Goal: Task Accomplishment & Management: Use online tool/utility

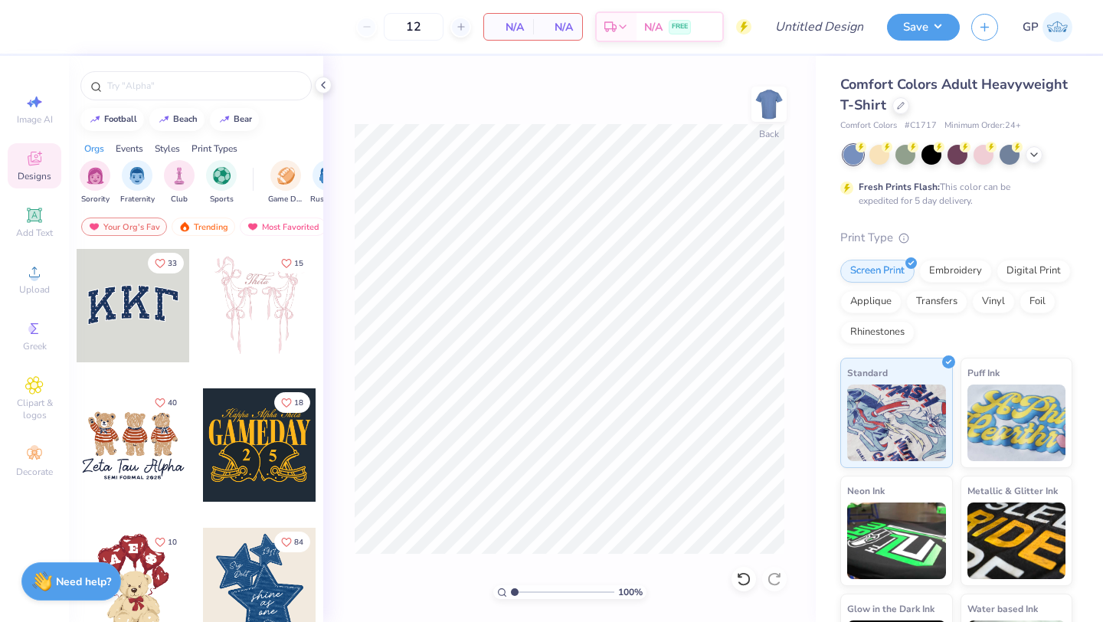
scroll to position [194, 0]
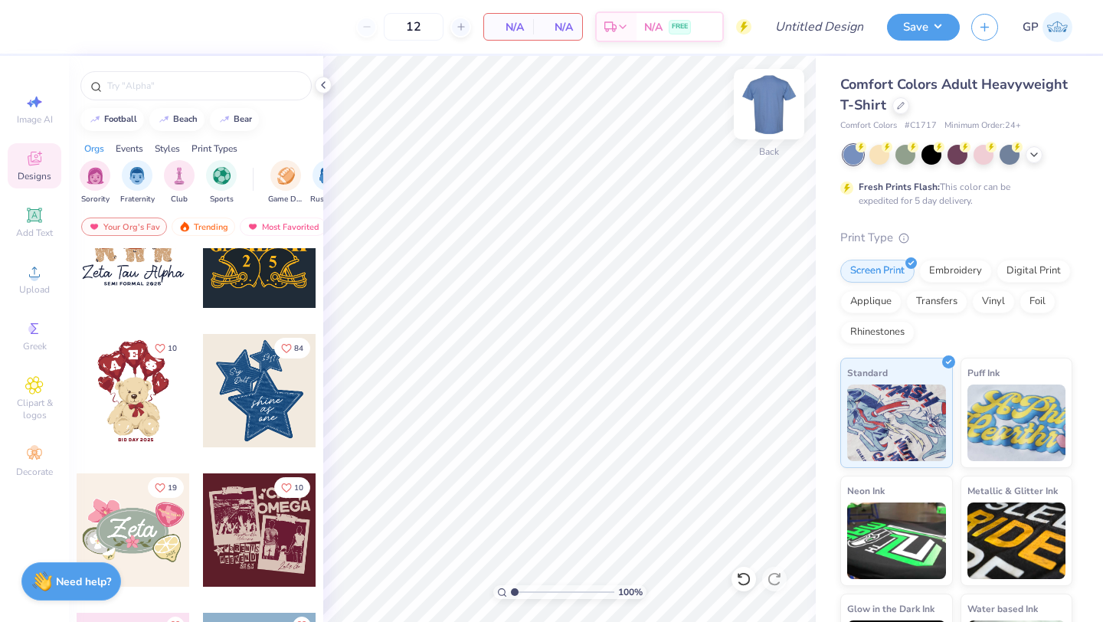
click at [758, 105] on img at bounding box center [769, 104] width 61 height 61
click at [904, 105] on div at bounding box center [901, 104] width 17 height 17
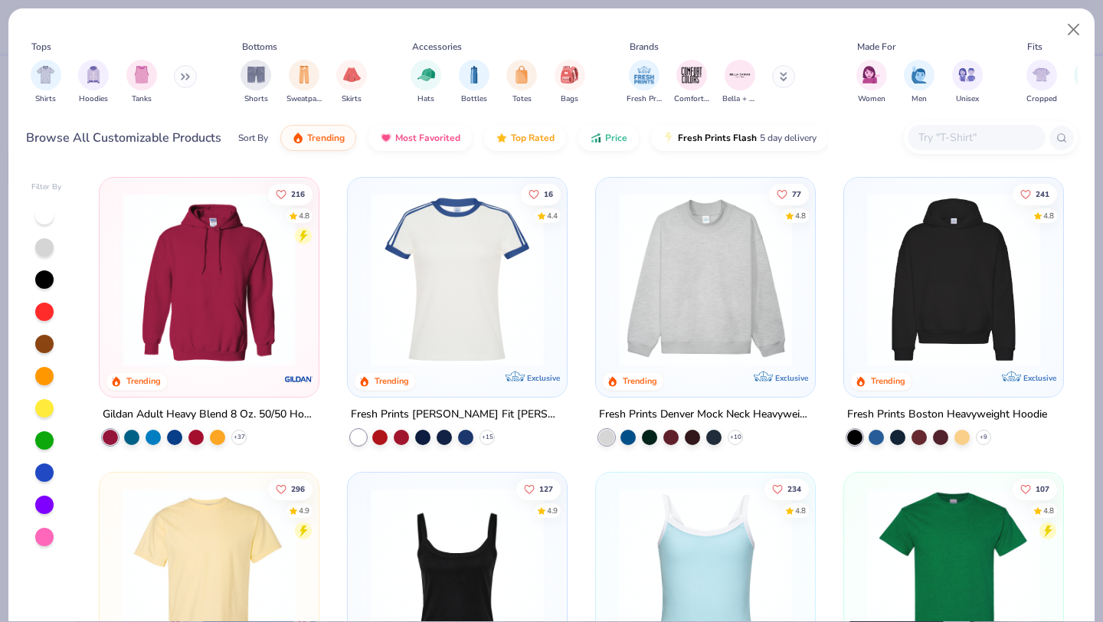
click at [704, 326] on img at bounding box center [705, 279] width 188 height 173
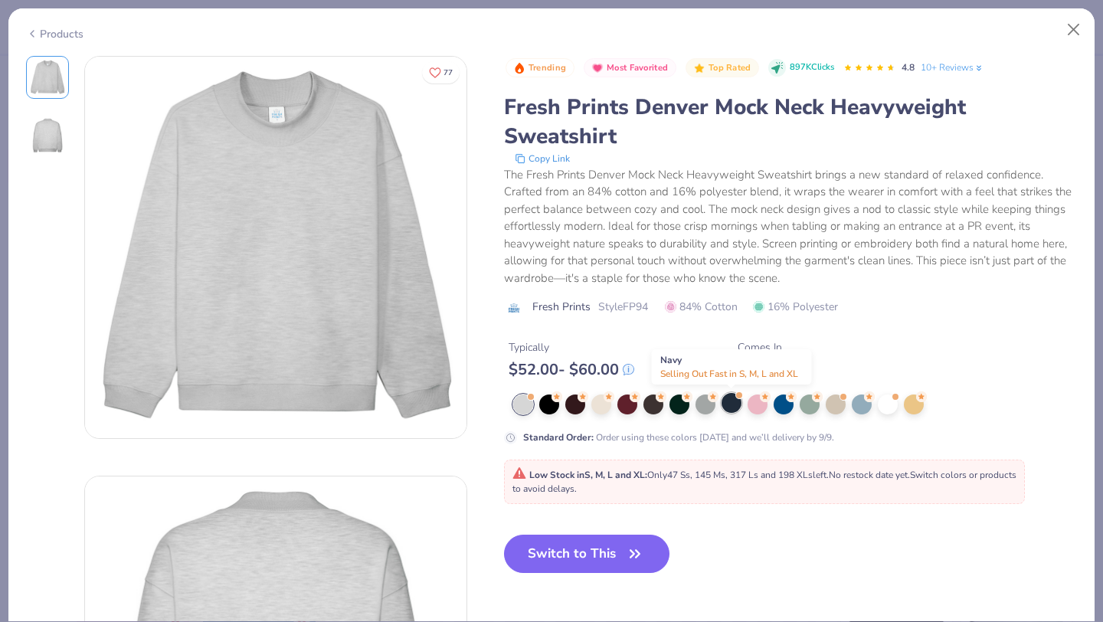
click at [734, 402] on div at bounding box center [732, 403] width 20 height 20
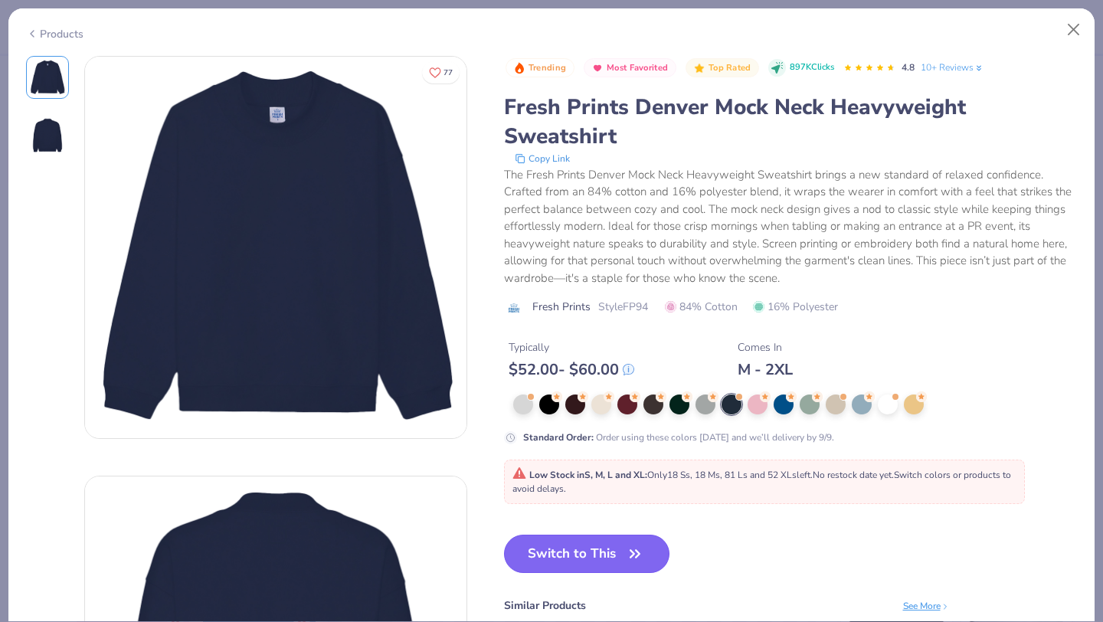
click at [602, 556] on button "Switch to This" at bounding box center [587, 554] width 166 height 38
type input "50"
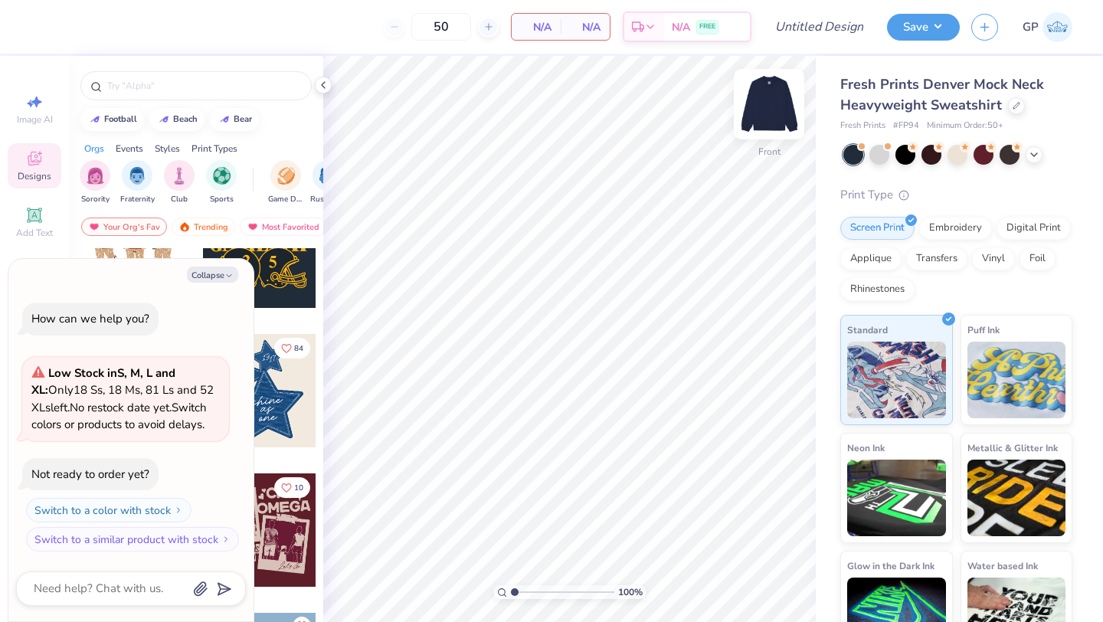
click at [772, 111] on img at bounding box center [769, 104] width 61 height 61
click at [99, 178] on img "filter for Sorority" at bounding box center [96, 174] width 18 height 18
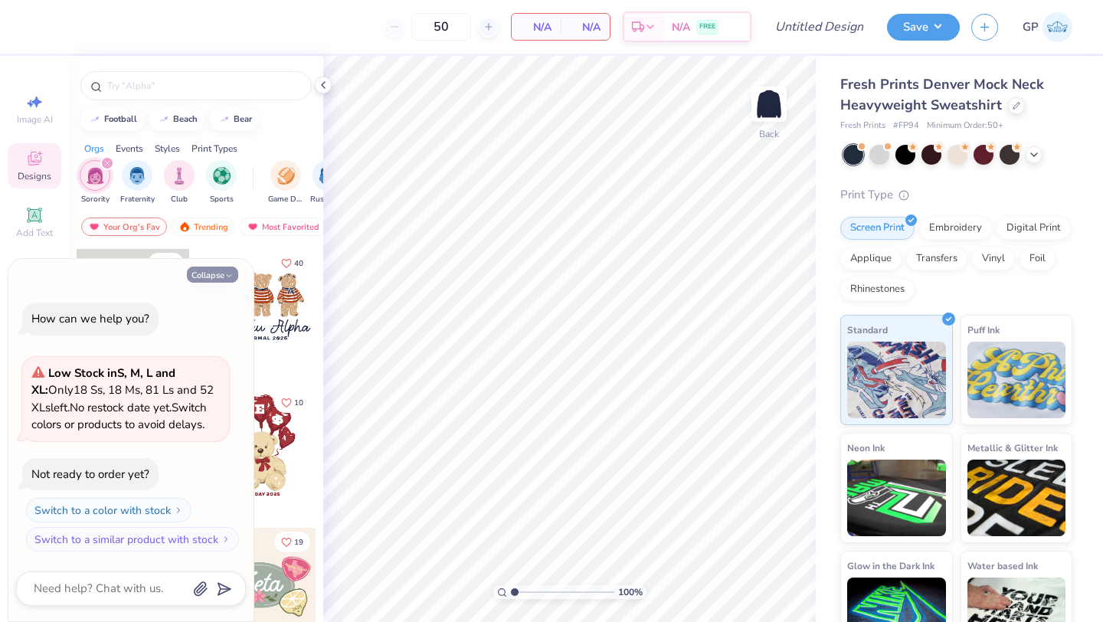
click at [224, 277] on icon "button" at bounding box center [228, 275] width 9 height 9
type textarea "x"
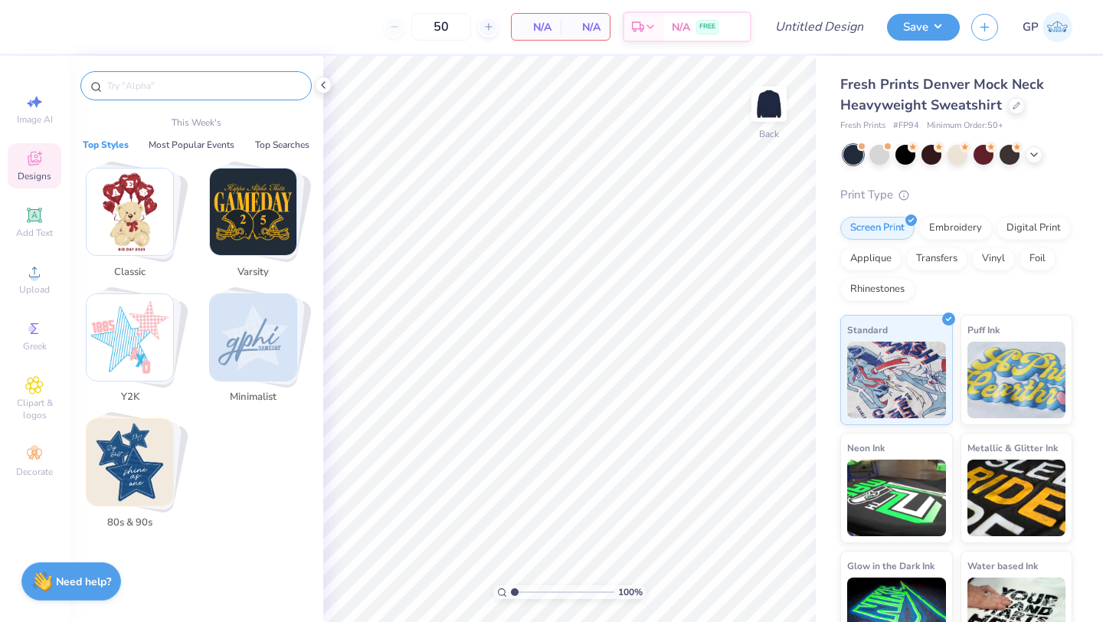
click at [211, 83] on input "text" at bounding box center [204, 85] width 196 height 15
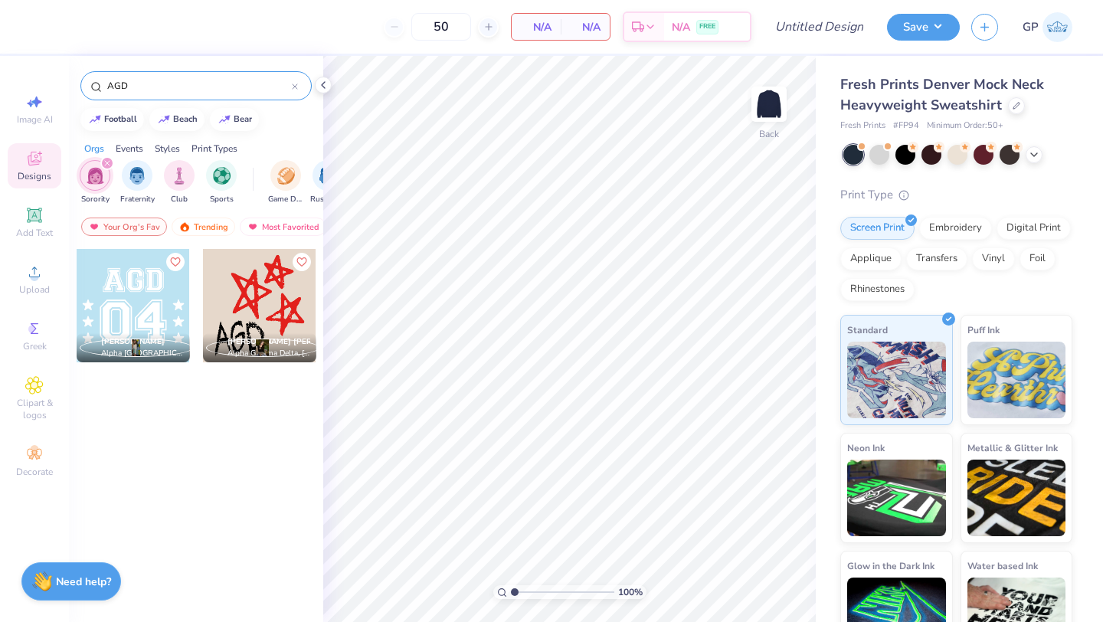
click at [259, 307] on div at bounding box center [259, 305] width 113 height 113
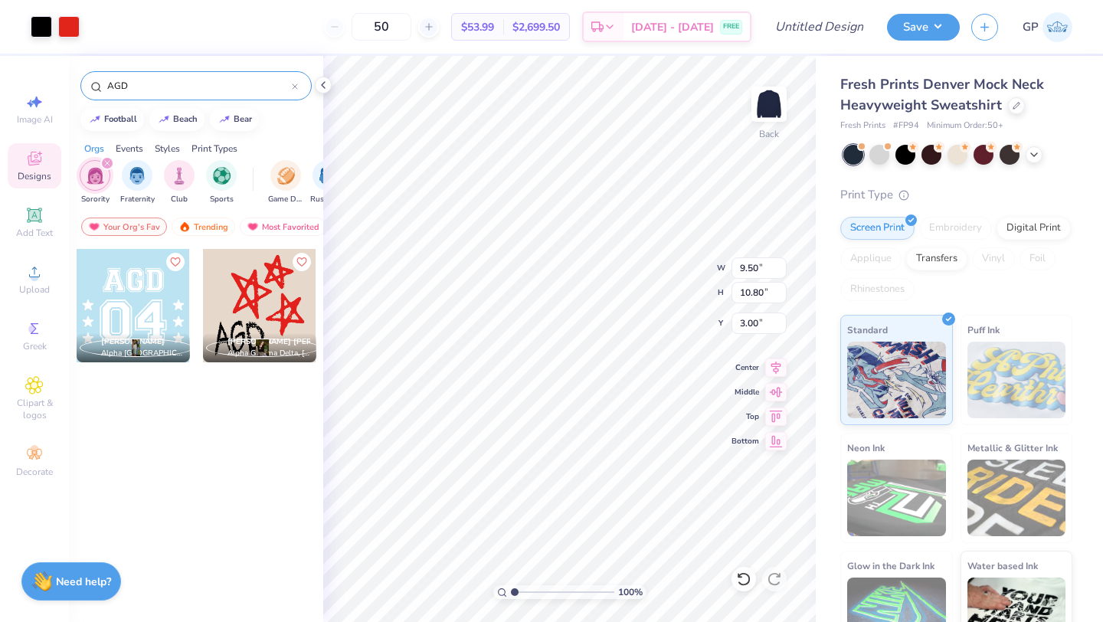
click at [185, 90] on input "AGD" at bounding box center [199, 85] width 186 height 15
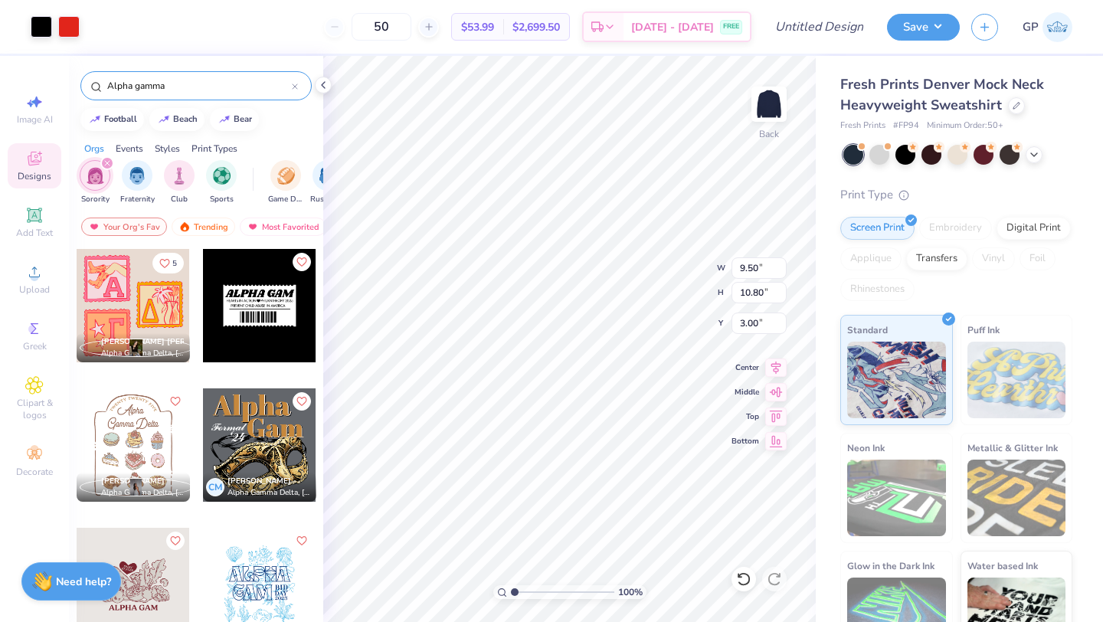
type input "Alpha gamma"
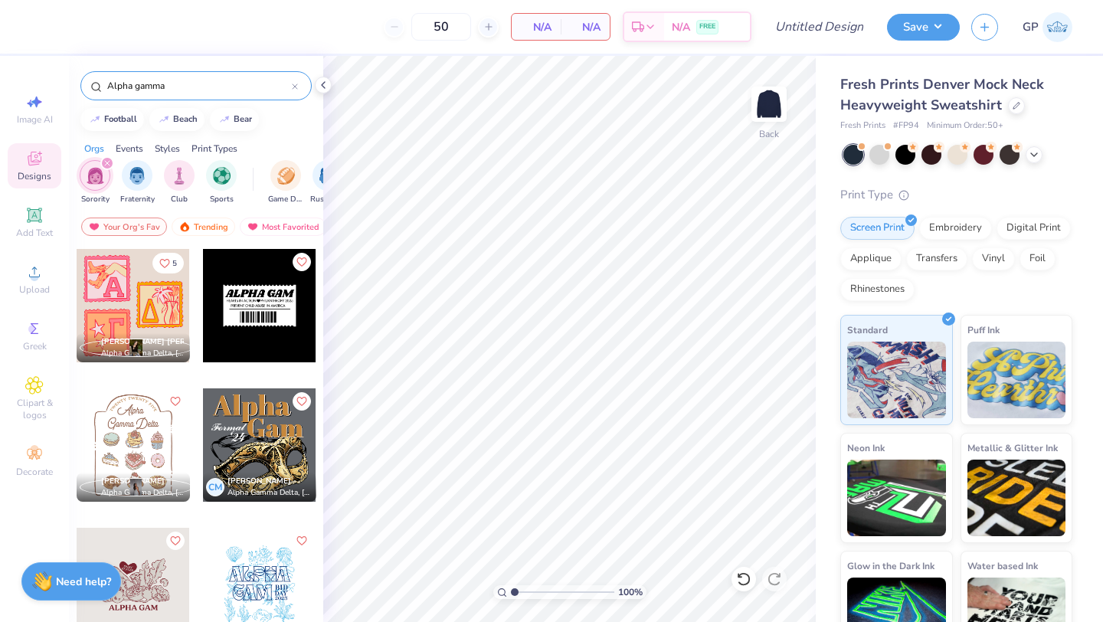
click at [267, 300] on div at bounding box center [259, 305] width 113 height 113
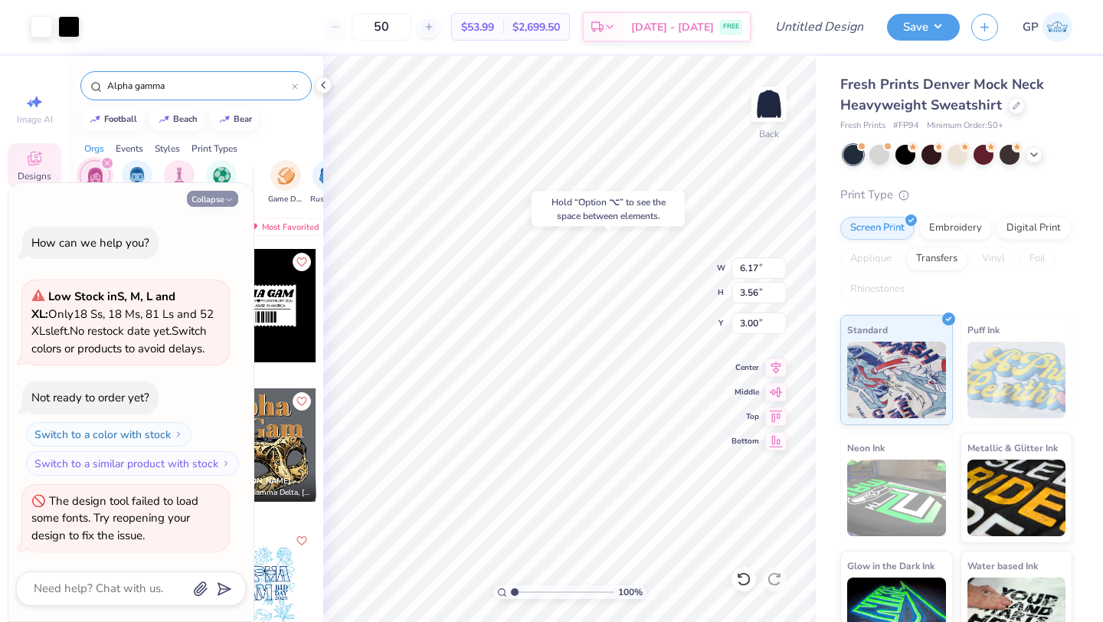
click at [226, 191] on button "Collapse" at bounding box center [212, 199] width 51 height 16
type textarea "x"
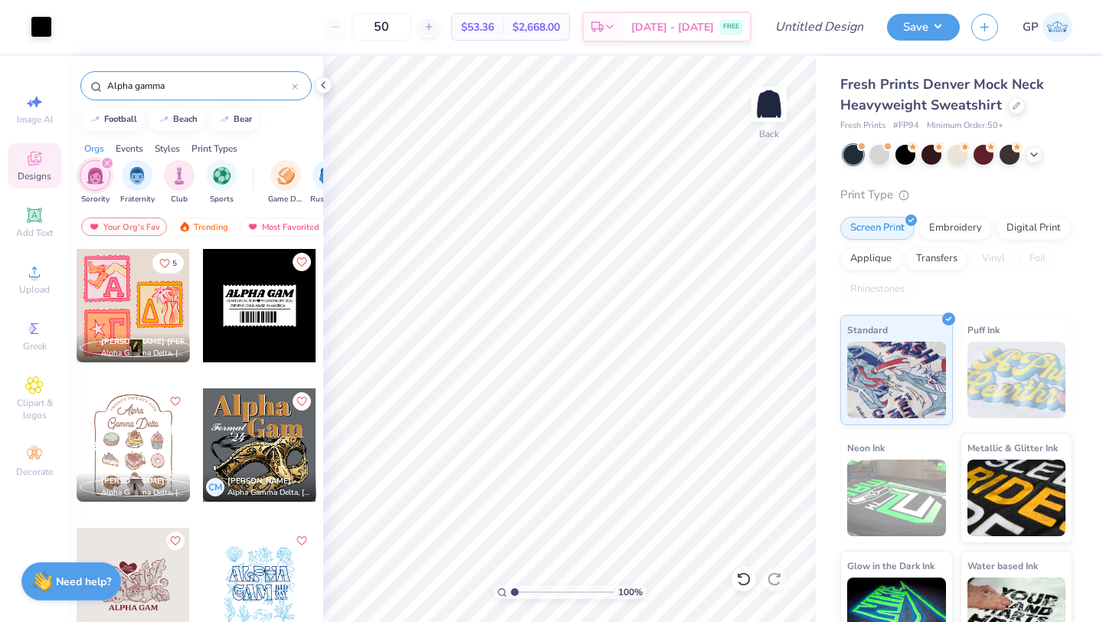
click at [228, 90] on input "Alpha gamma" at bounding box center [199, 85] width 186 height 15
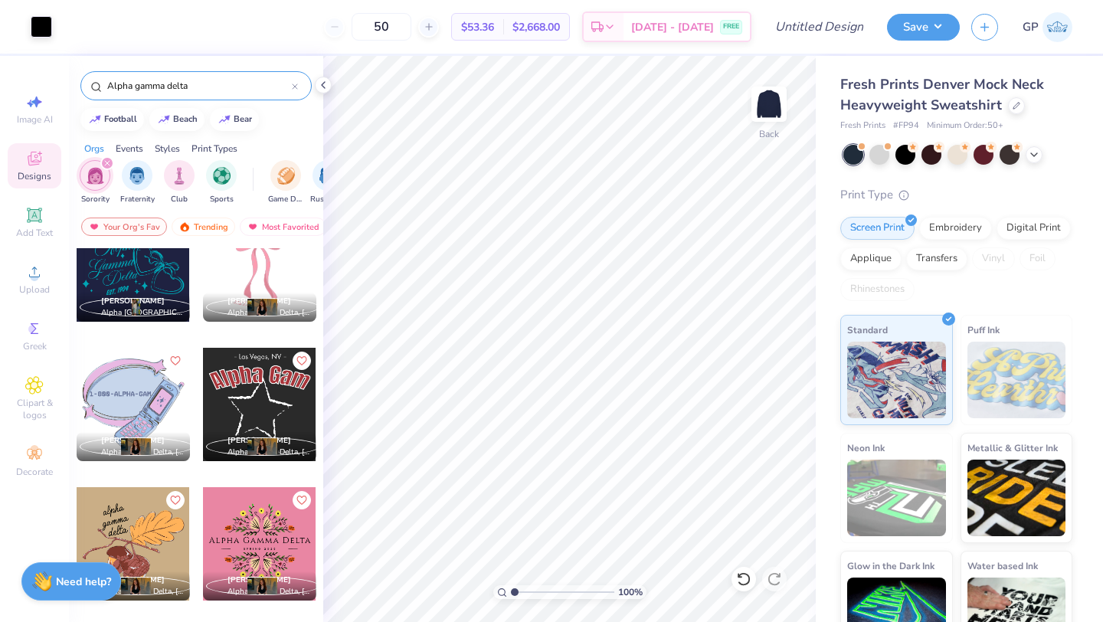
scroll to position [1157, 0]
type input "Alpha gamma delta"
click at [282, 384] on div at bounding box center [259, 403] width 113 height 113
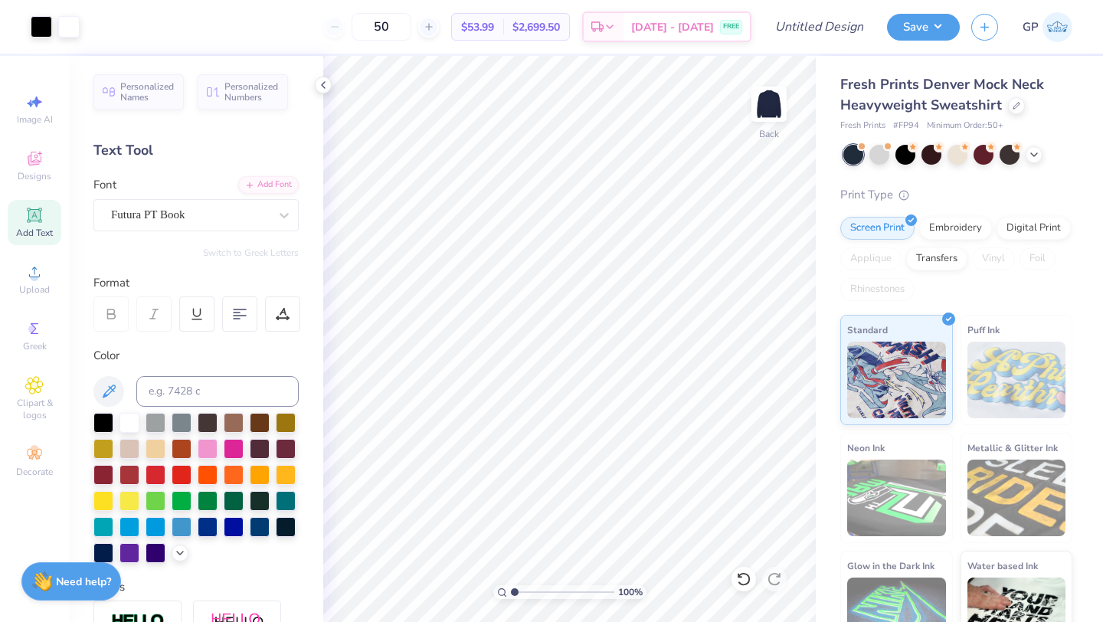
click at [30, 225] on div "Add Text" at bounding box center [35, 222] width 54 height 45
click at [38, 168] on div "Designs" at bounding box center [35, 165] width 54 height 45
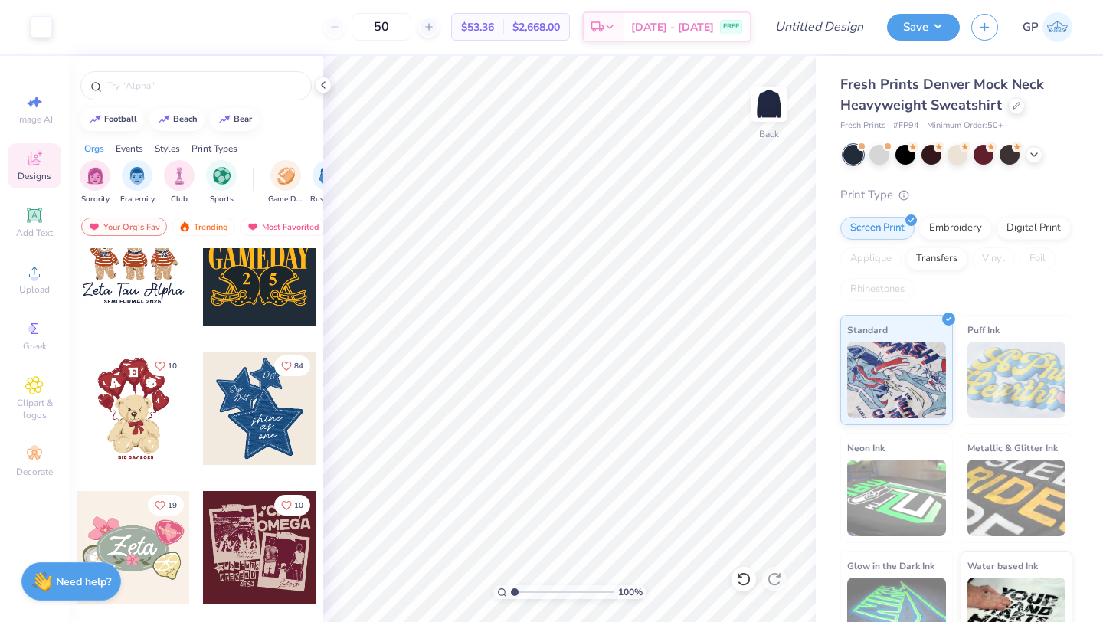
scroll to position [182, 0]
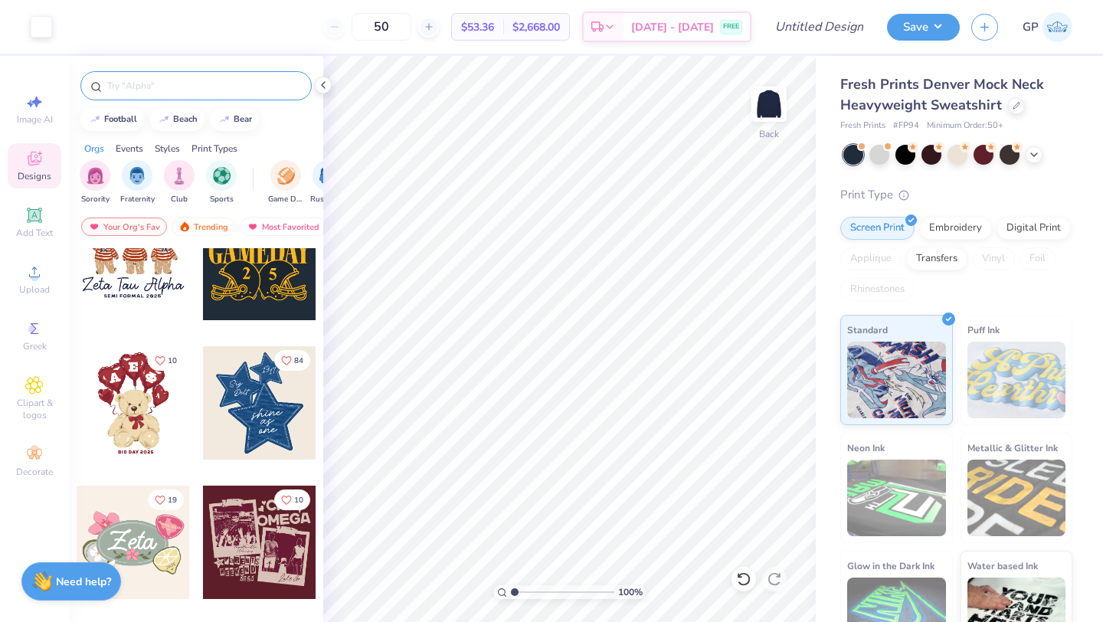
click at [211, 97] on div at bounding box center [195, 85] width 231 height 29
click at [193, 100] on div at bounding box center [196, 82] width 254 height 52
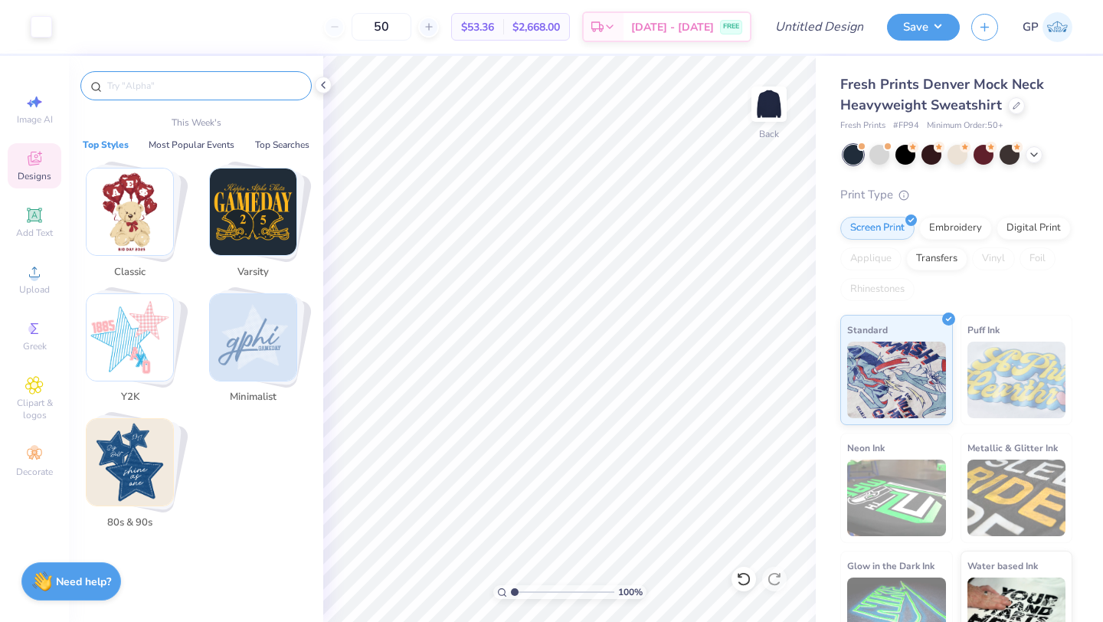
click at [188, 87] on input "text" at bounding box center [204, 85] width 196 height 15
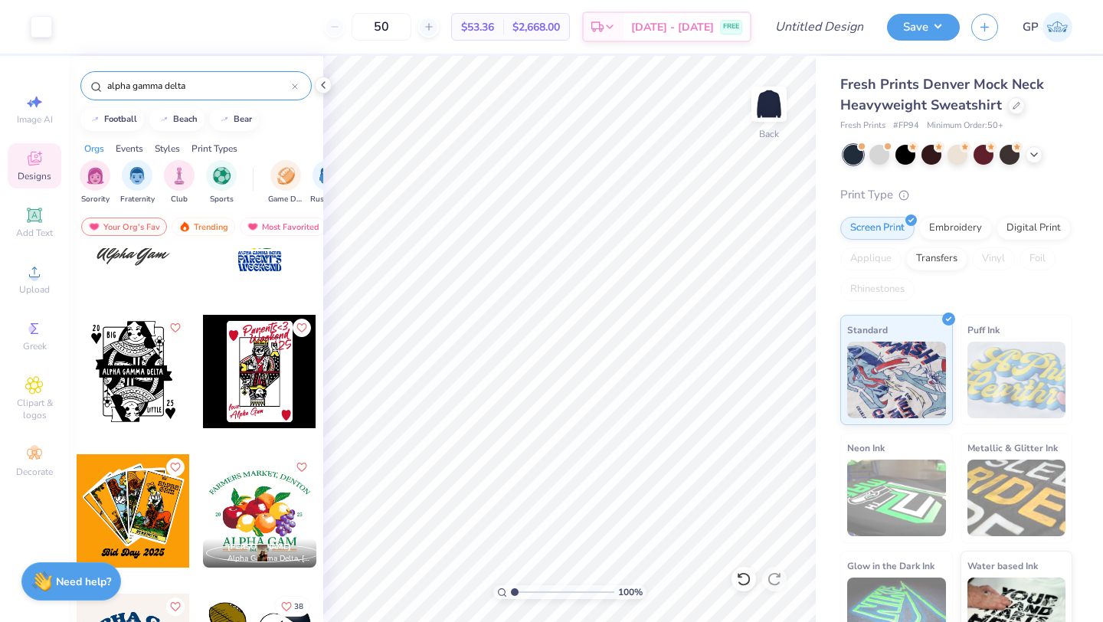
scroll to position [2915, 0]
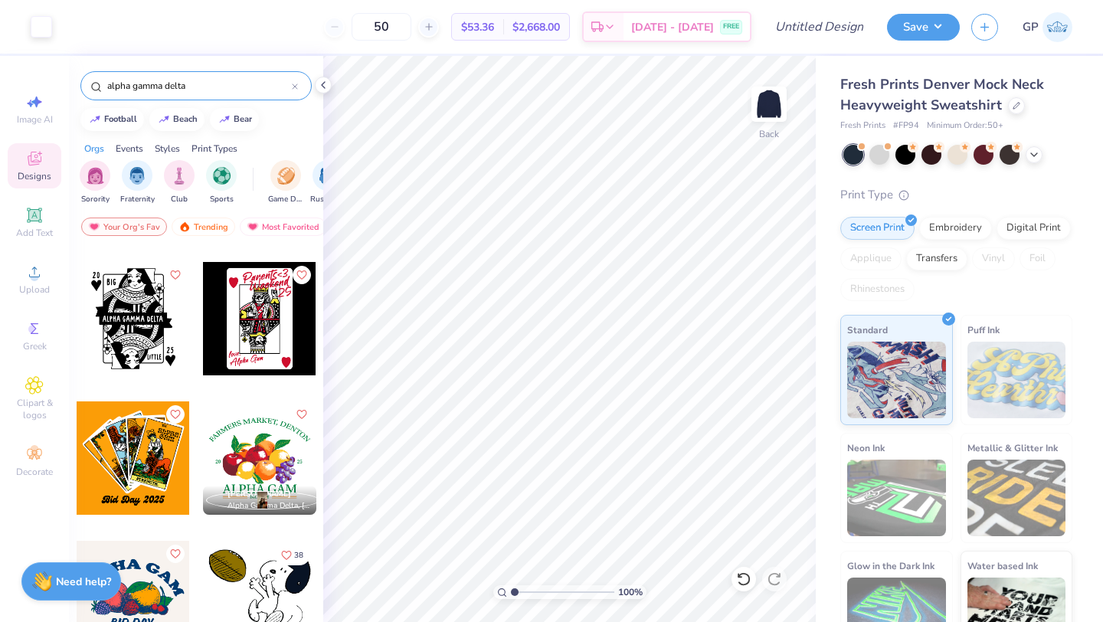
type input "alpha gamma delta"
click at [270, 601] on div at bounding box center [259, 597] width 113 height 113
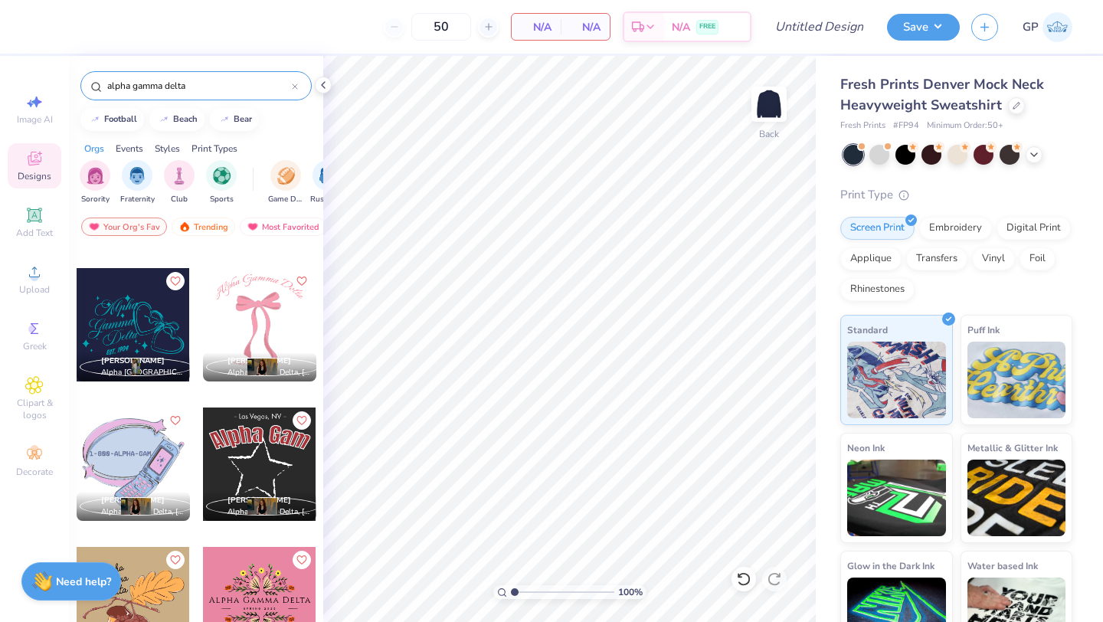
scroll to position [1119, 0]
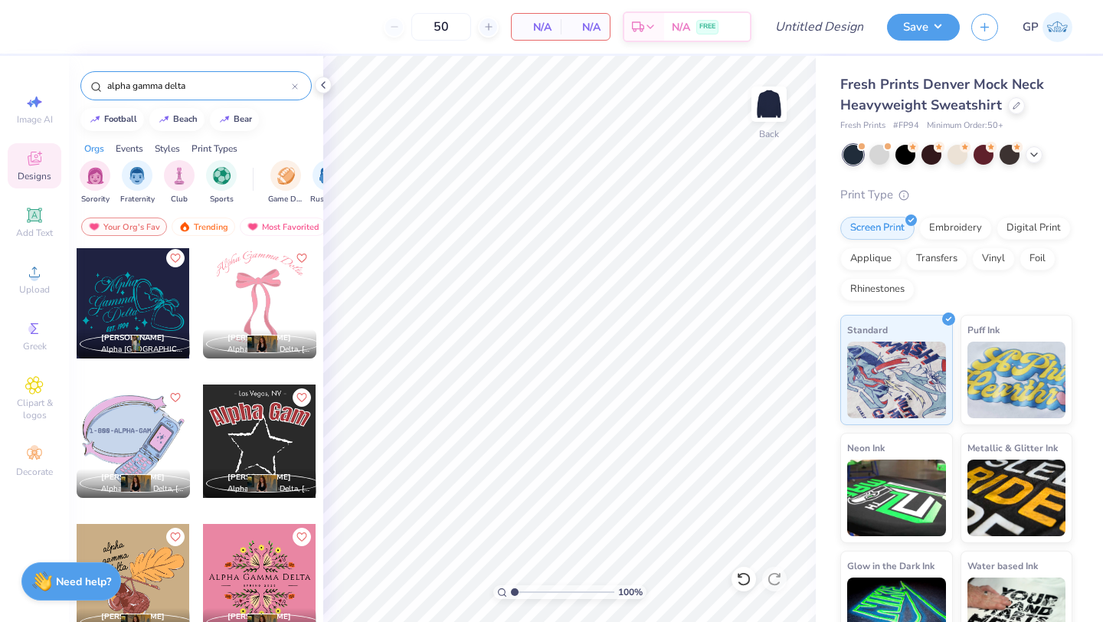
click at [240, 439] on div at bounding box center [259, 441] width 113 height 113
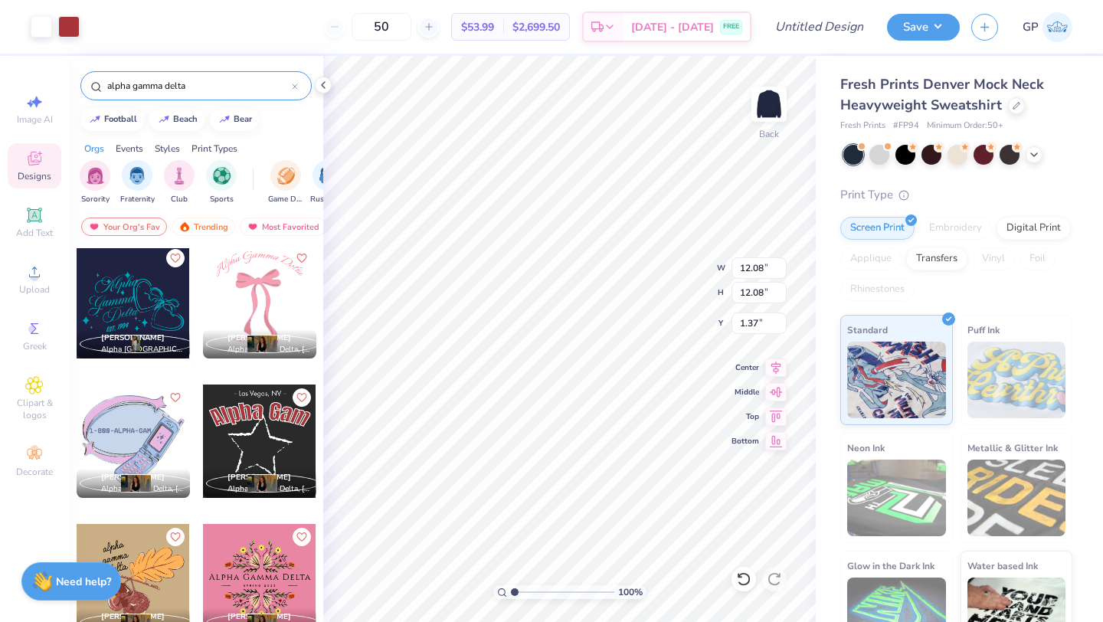
type input "12.08"
type input "1.74"
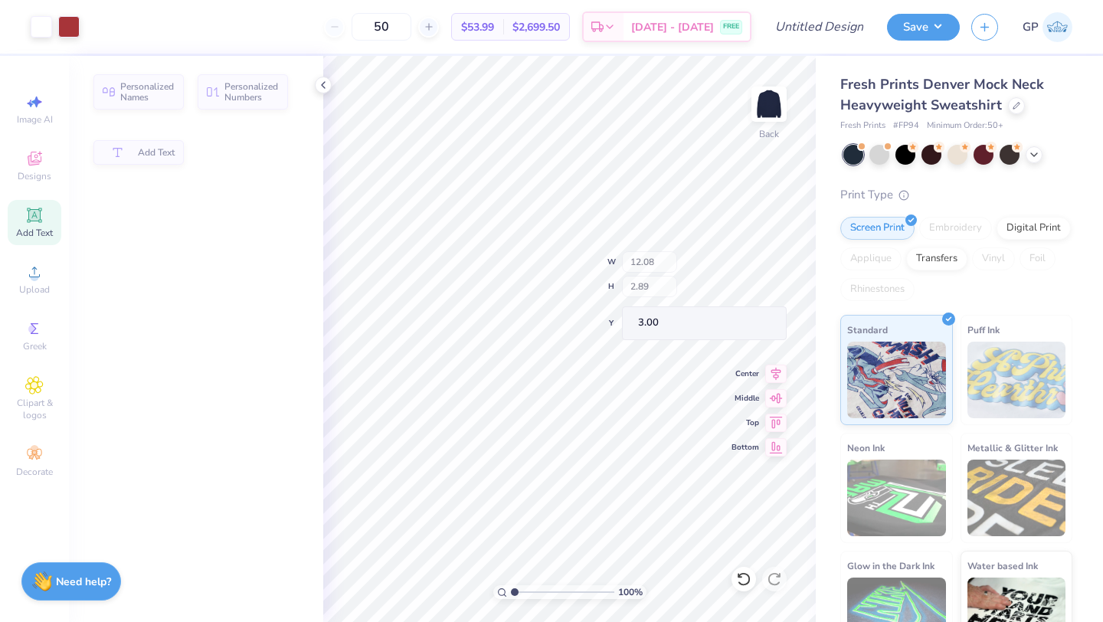
type input "2.89"
type input "3.00"
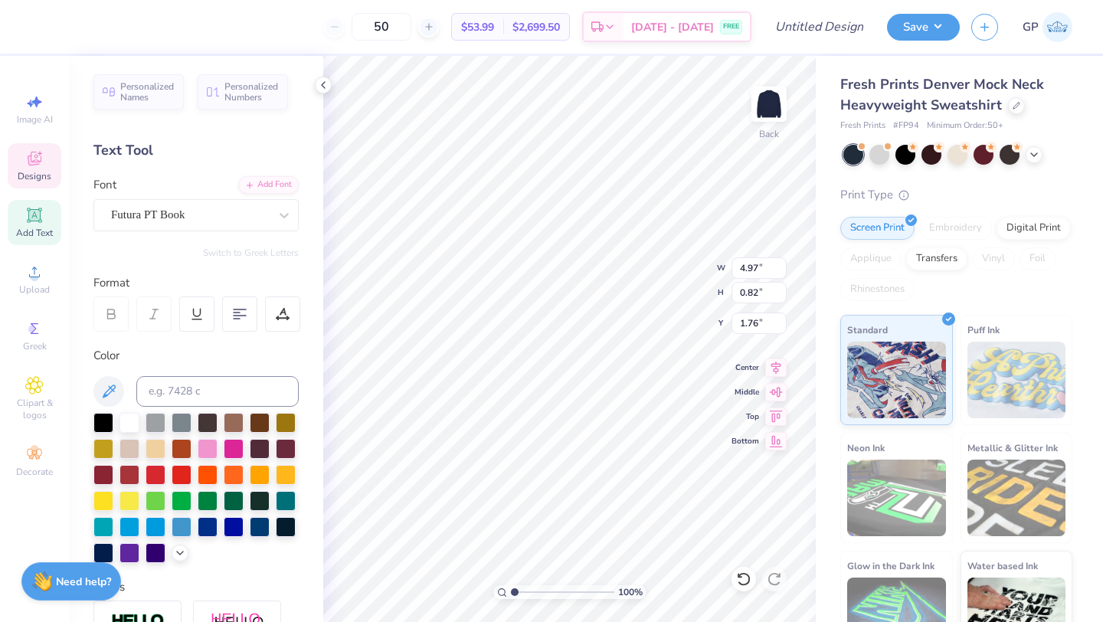
type input "0.76"
type input "0.13"
type input "2.45"
type input "12.08"
type input "2.89"
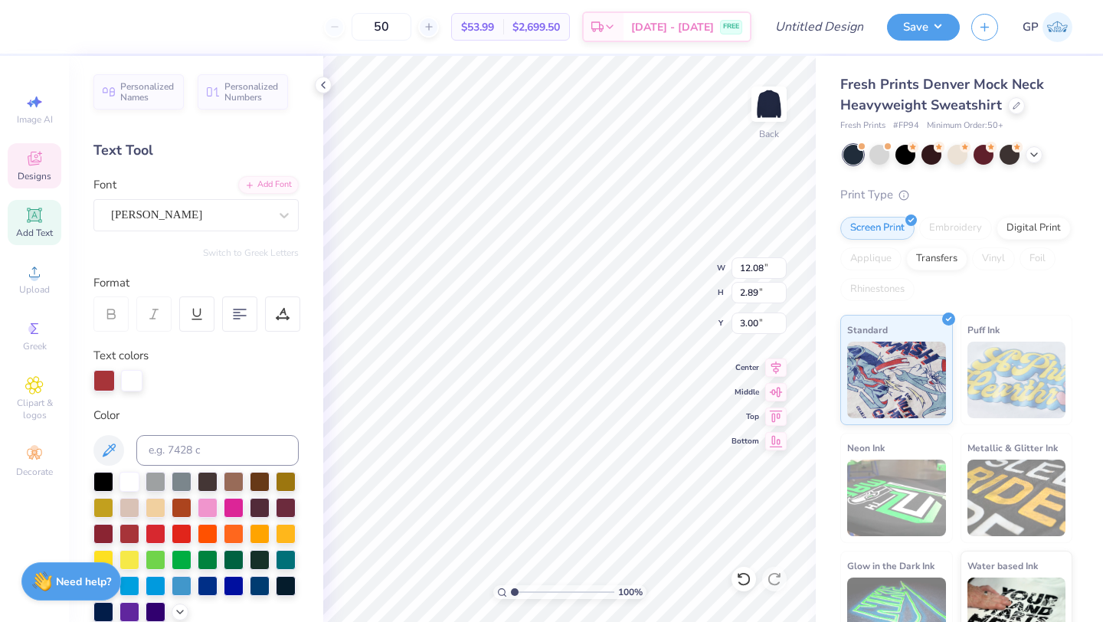
type input "1.56"
click at [663, 292] on div "100 % Back W 7.68 H 7.58 Y 4.59 Center Middle Top Bottom" at bounding box center [569, 339] width 493 height 566
click at [853, 152] on div at bounding box center [854, 155] width 20 height 20
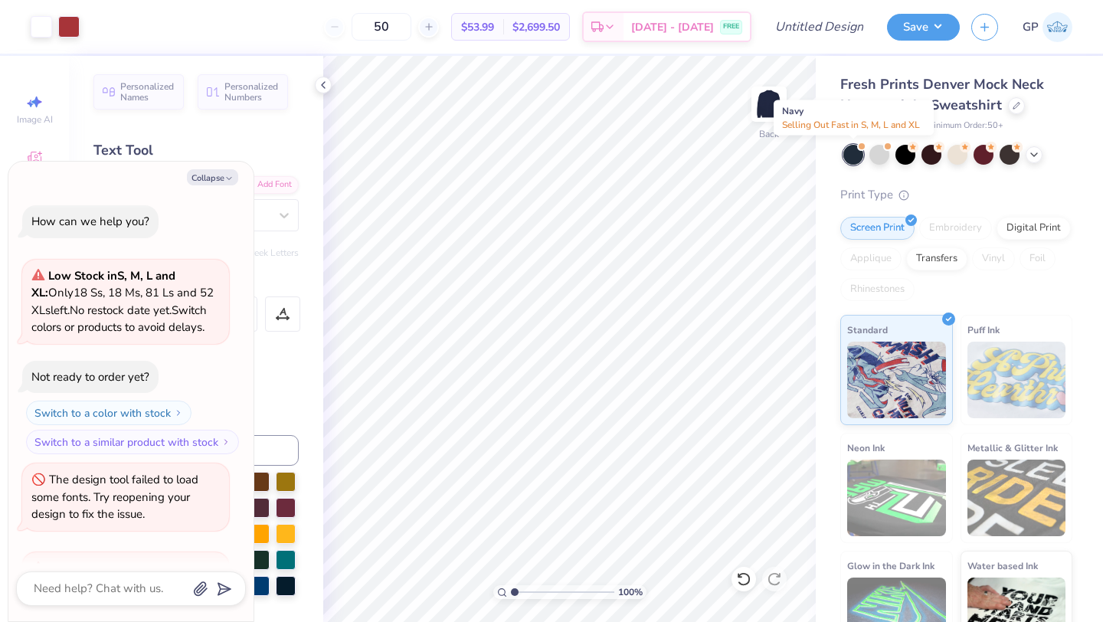
scroll to position [195, 0]
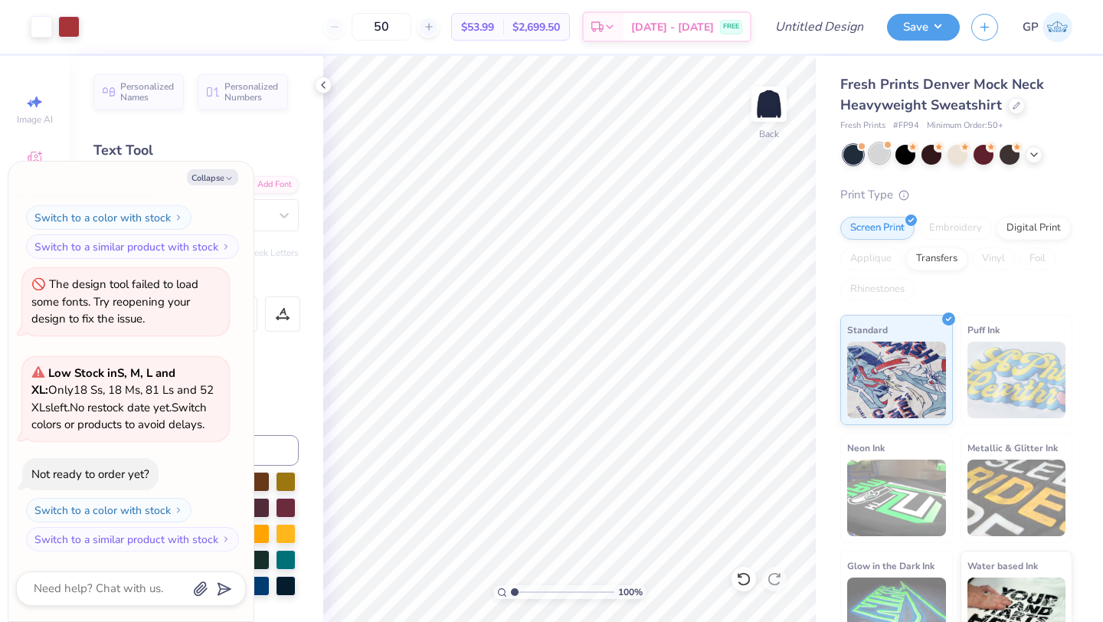
click at [878, 151] on div at bounding box center [880, 153] width 20 height 20
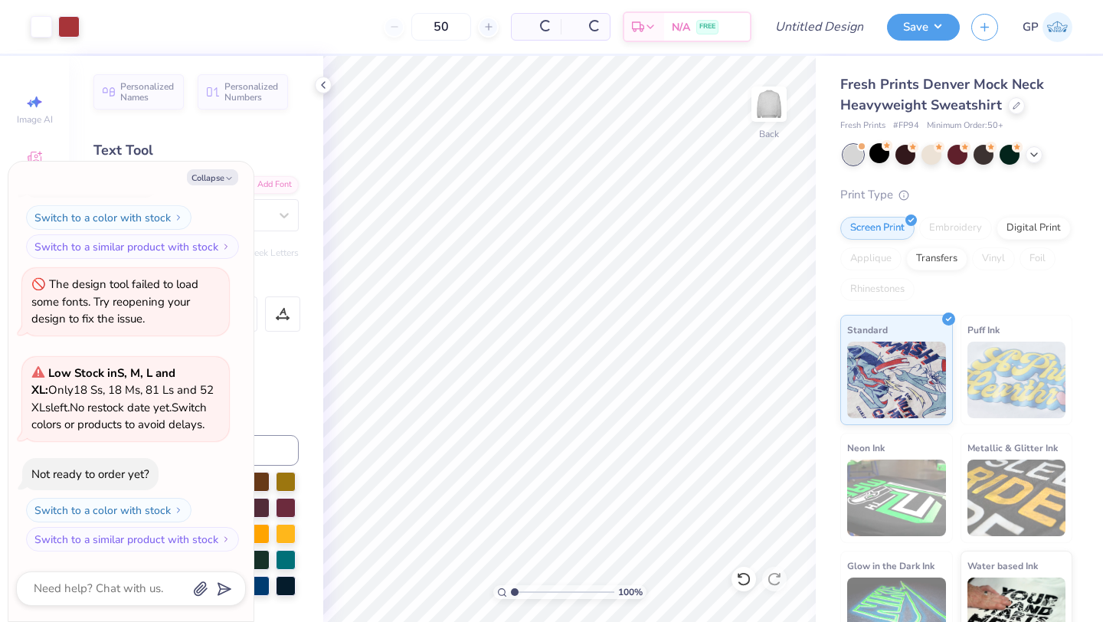
scroll to position [429, 0]
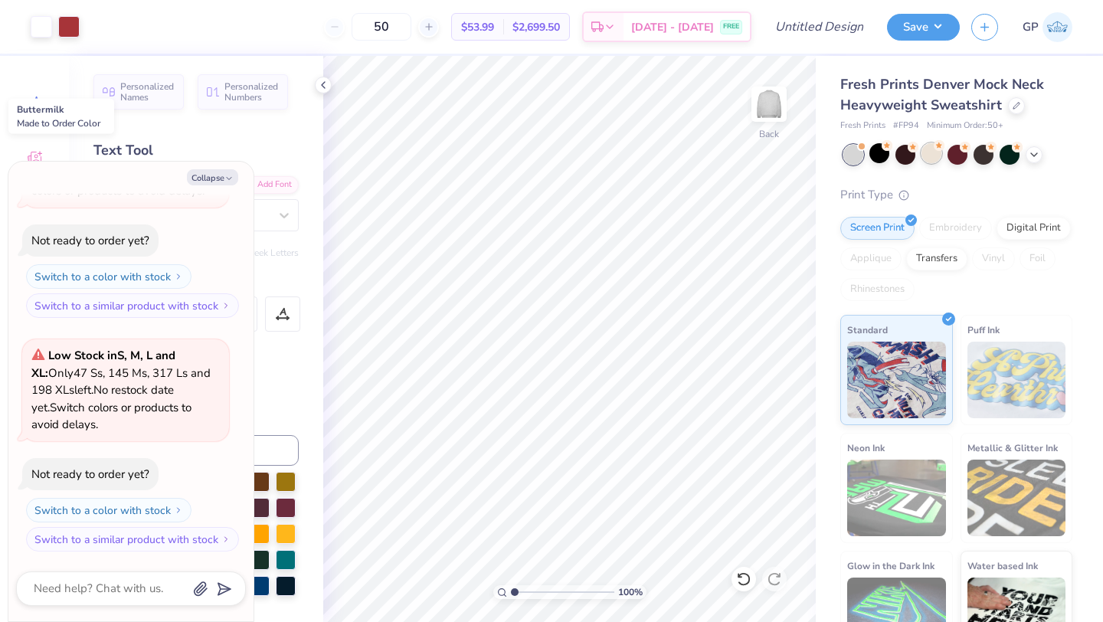
click at [930, 151] on div at bounding box center [932, 153] width 20 height 20
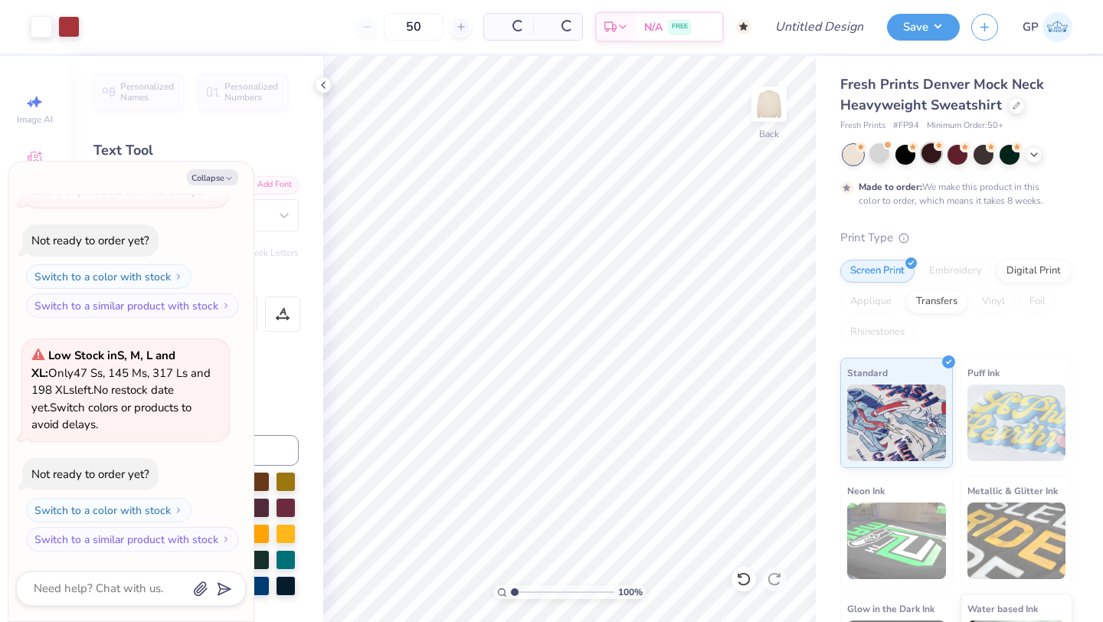
scroll to position [573, 0]
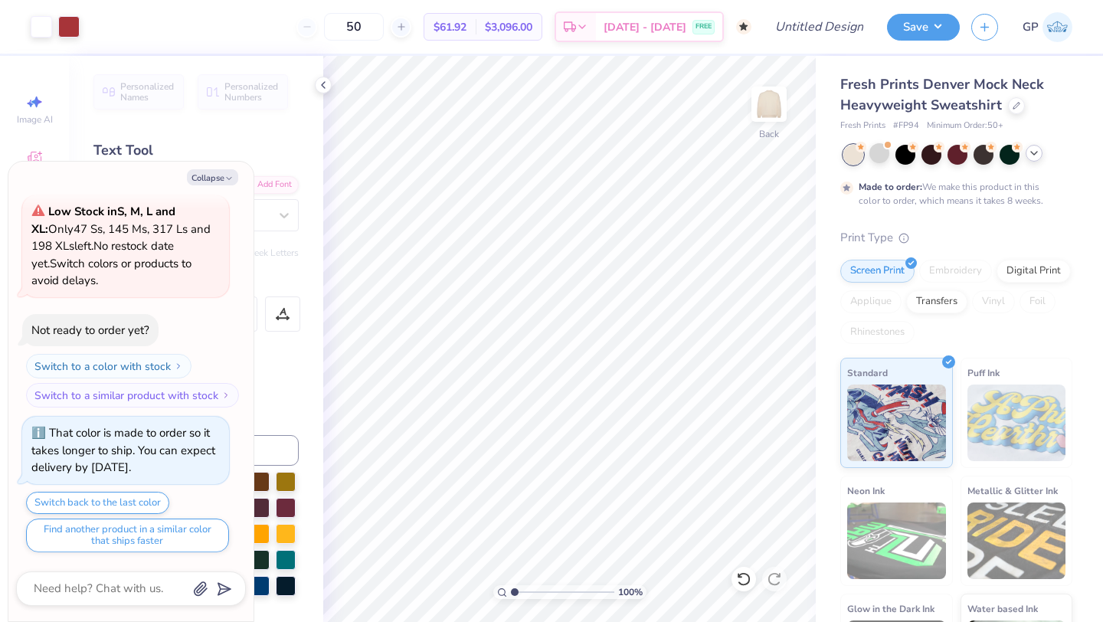
click at [1027, 152] on div at bounding box center [1034, 153] width 17 height 17
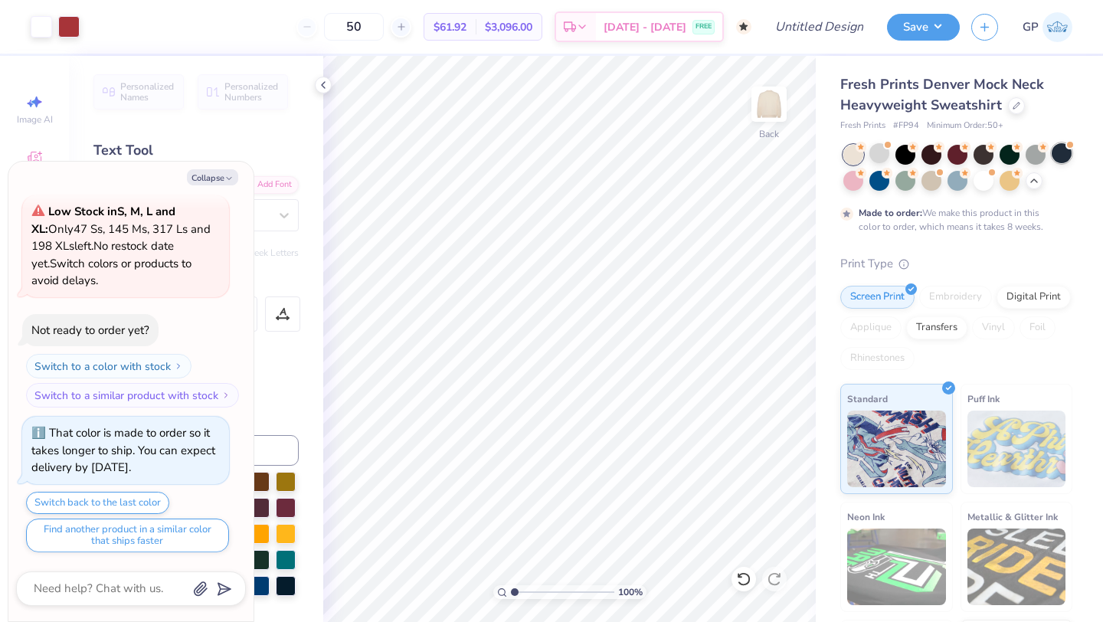
click at [1057, 158] on div at bounding box center [1062, 153] width 20 height 20
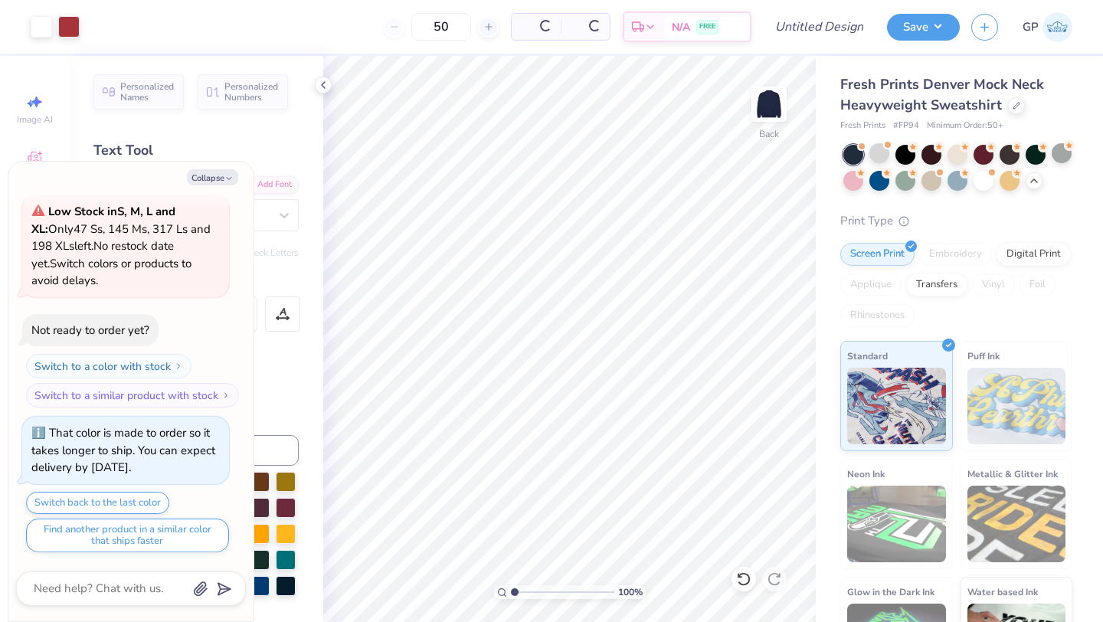
scroll to position [883, 0]
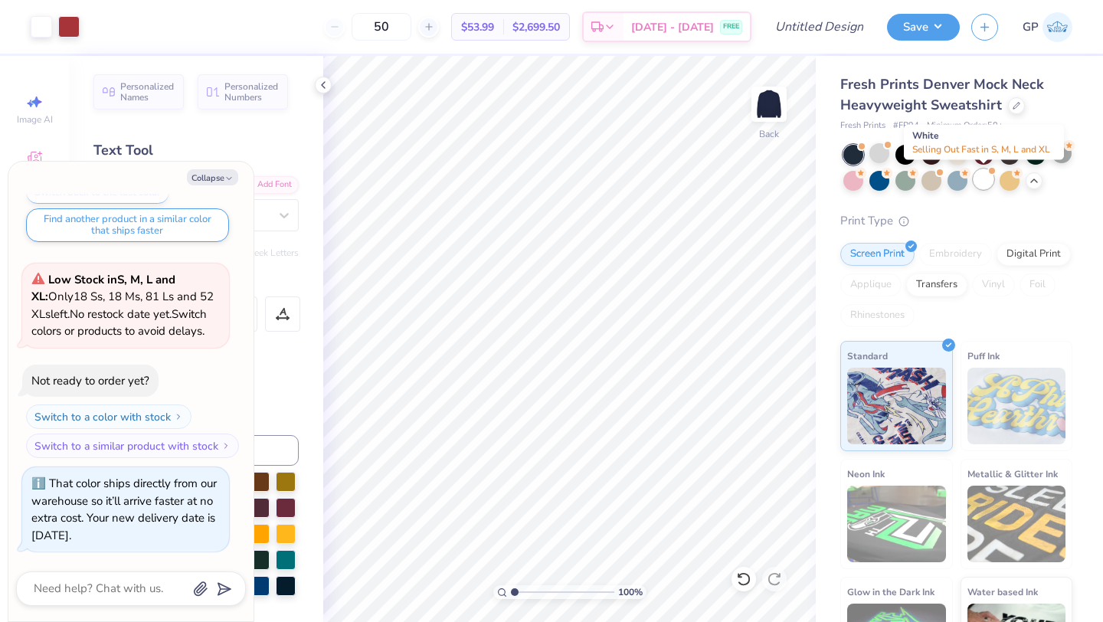
click at [979, 183] on div at bounding box center [984, 179] width 20 height 20
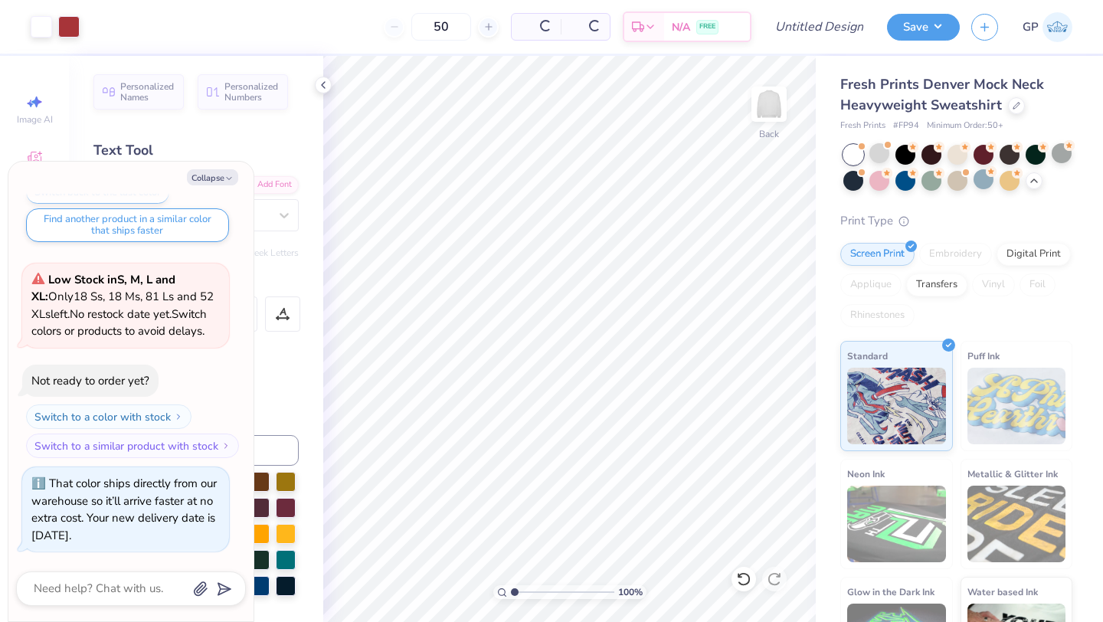
scroll to position [1117, 0]
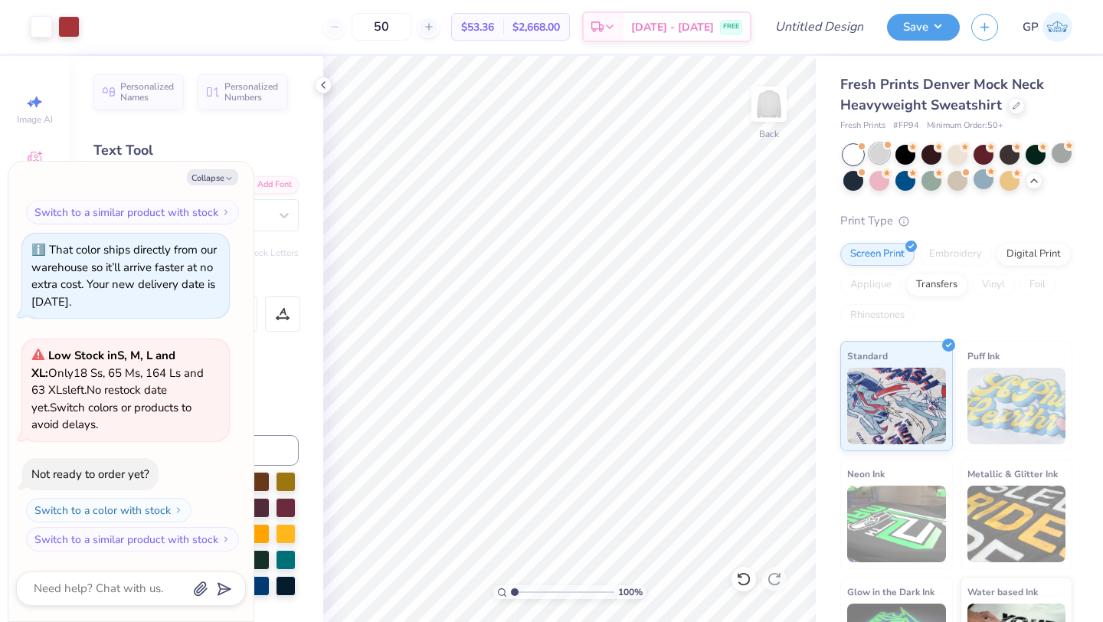
click at [882, 156] on div at bounding box center [880, 153] width 20 height 20
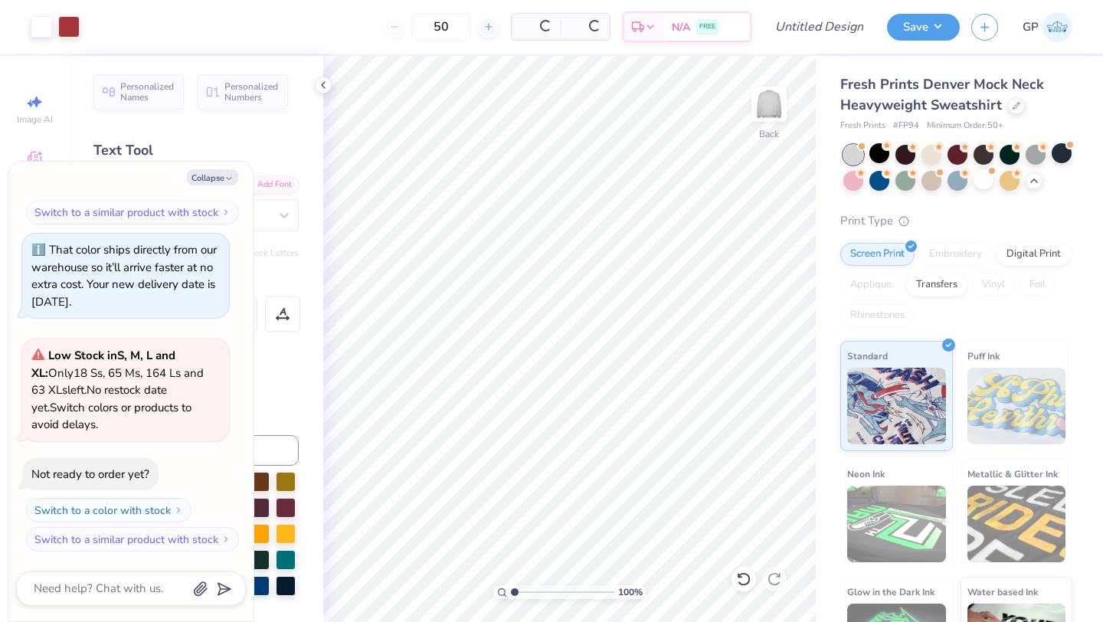
scroll to position [1351, 0]
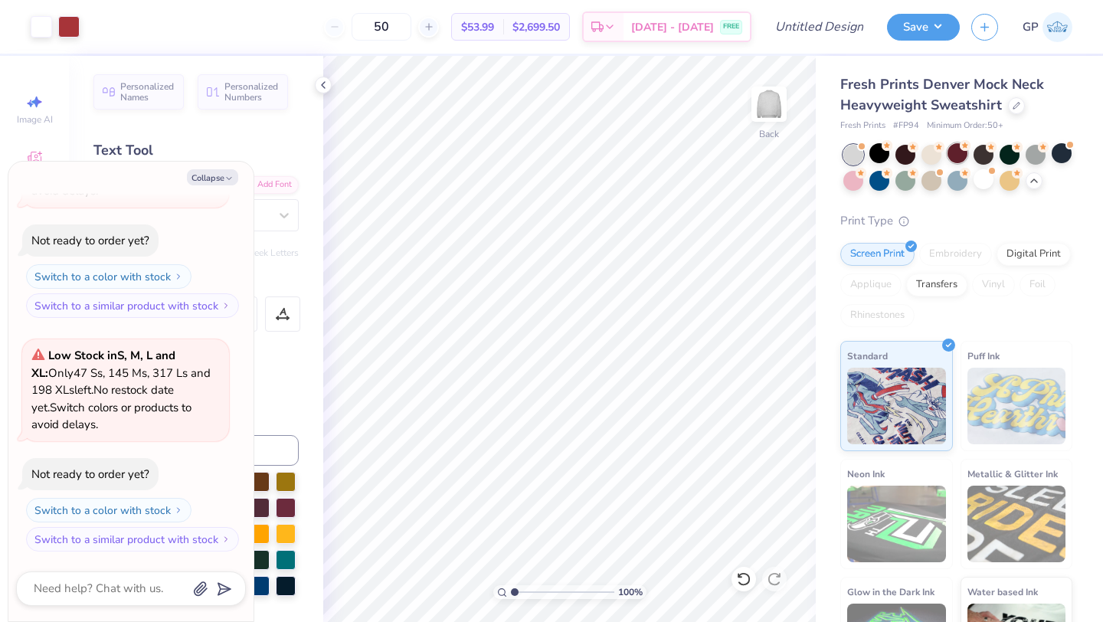
click at [893, 150] on circle at bounding box center [887, 145] width 11 height 11
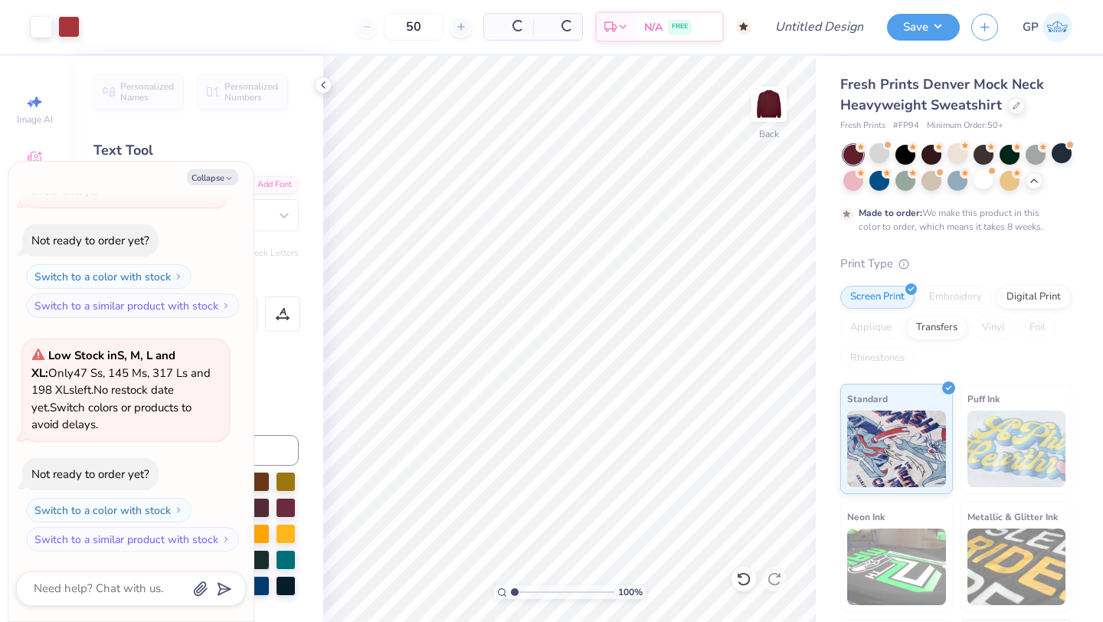
scroll to position [1495, 0]
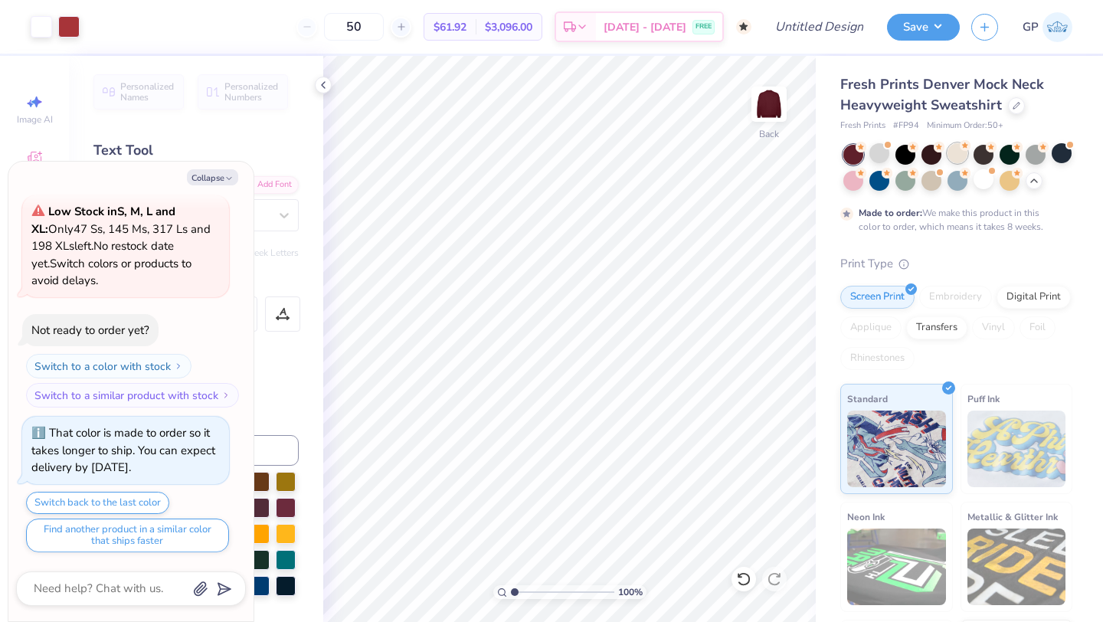
click at [962, 162] on div at bounding box center [958, 153] width 20 height 20
click at [952, 156] on div at bounding box center [958, 153] width 20 height 20
click at [1004, 155] on div at bounding box center [1010, 153] width 20 height 20
type textarea "x"
